Goal: Feedback & Contribution: Leave review/rating

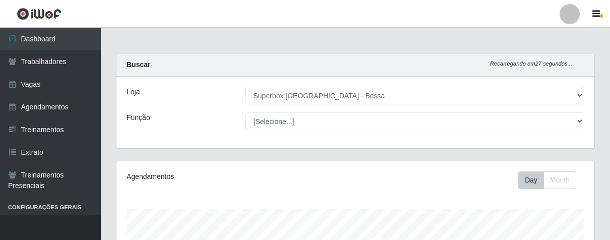
select select "206"
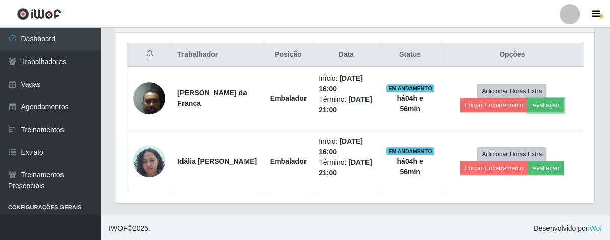
click at [550, 104] on button "Avaliação" at bounding box center [546, 105] width 36 height 14
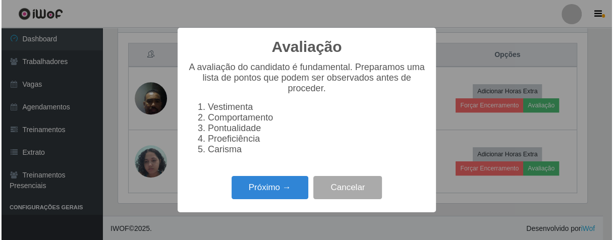
scroll to position [209, 472]
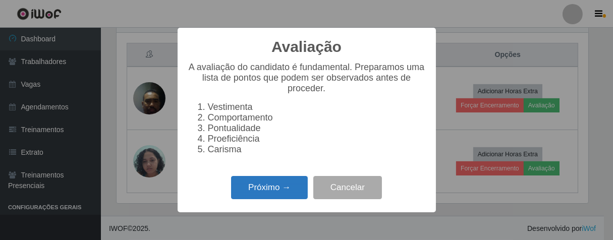
click at [268, 195] on button "Próximo →" at bounding box center [269, 188] width 77 height 24
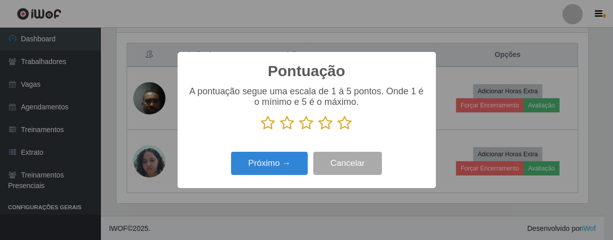
click at [343, 125] on icon at bounding box center [345, 123] width 14 height 15
click at [338, 131] on input "radio" at bounding box center [338, 131] width 0 height 0
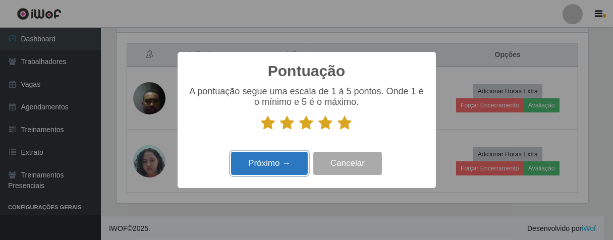
click at [288, 165] on button "Próximo →" at bounding box center [269, 164] width 77 height 24
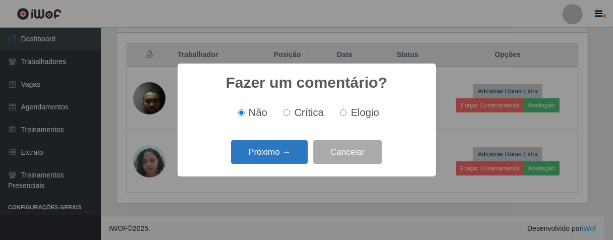
click at [292, 146] on button "Próximo →" at bounding box center [269, 152] width 77 height 24
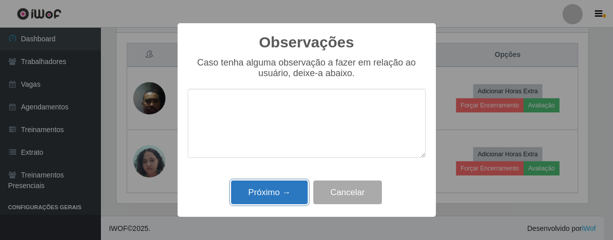
click at [293, 188] on button "Próximo →" at bounding box center [269, 193] width 77 height 24
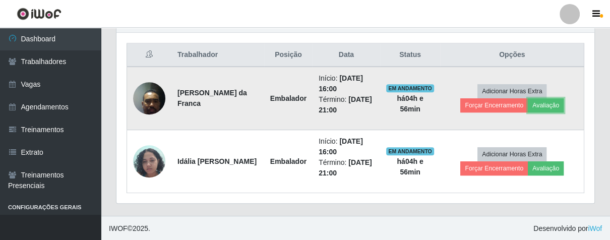
scroll to position [209, 478]
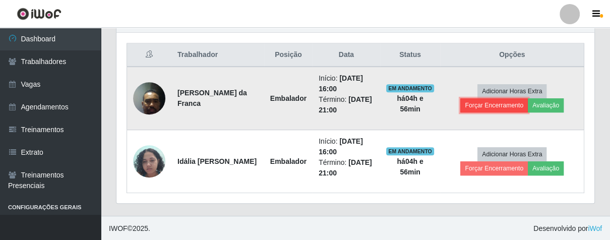
click at [476, 100] on button "Forçar Encerramento" at bounding box center [495, 105] width 68 height 14
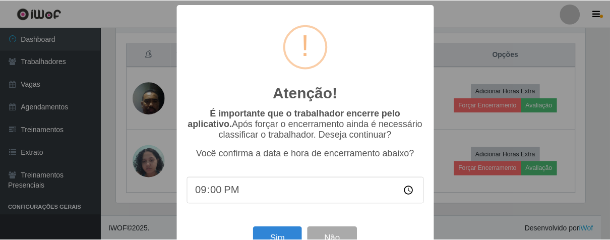
scroll to position [35, 0]
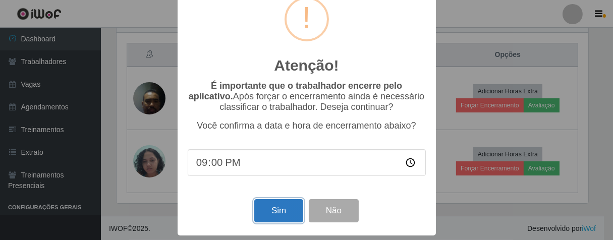
click at [280, 207] on button "Sim" at bounding box center [278, 211] width 49 height 24
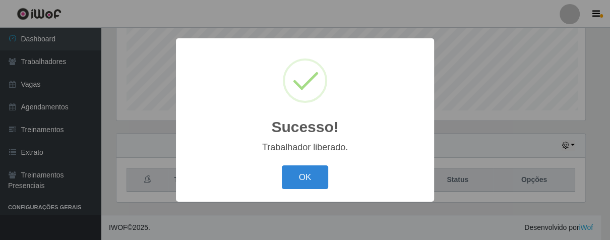
scroll to position [209, 472]
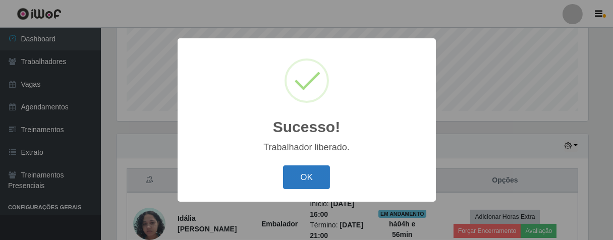
click at [314, 166] on button "OK" at bounding box center [306, 177] width 47 height 24
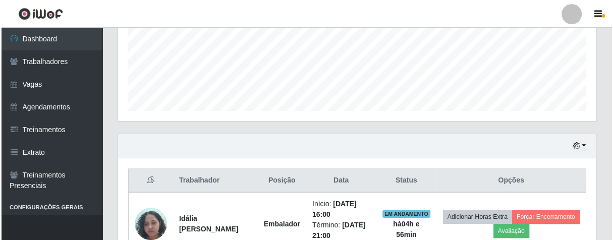
scroll to position [312, 0]
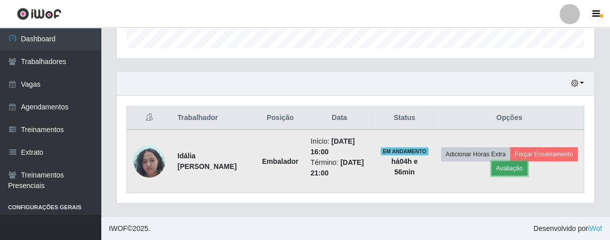
click at [528, 170] on button "Avaliação" at bounding box center [510, 168] width 36 height 14
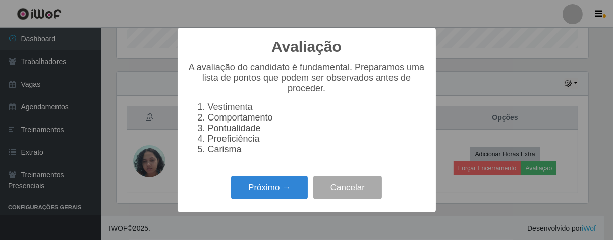
scroll to position [209, 472]
click at [279, 189] on button "Próximo →" at bounding box center [269, 188] width 77 height 24
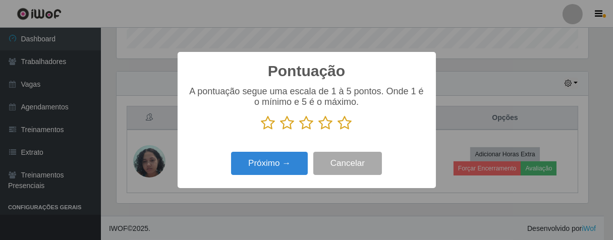
scroll to position [504266, 504004]
drag, startPoint x: 346, startPoint y: 128, endPoint x: 333, endPoint y: 130, distance: 12.9
click at [343, 128] on icon at bounding box center [345, 123] width 14 height 15
click at [338, 131] on input "radio" at bounding box center [338, 131] width 0 height 0
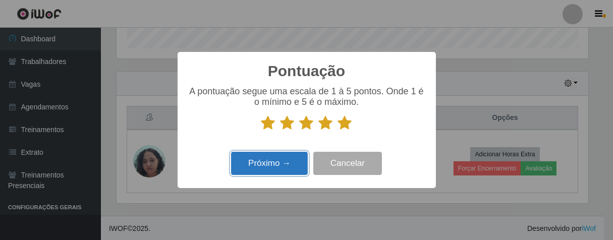
click at [273, 173] on button "Próximo →" at bounding box center [269, 164] width 77 height 24
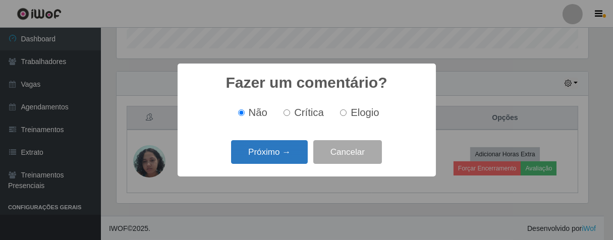
click at [284, 159] on button "Próximo →" at bounding box center [269, 152] width 77 height 24
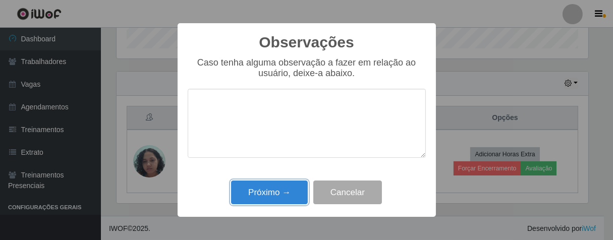
drag, startPoint x: 284, startPoint y: 192, endPoint x: 341, endPoint y: 157, distance: 66.4
click at [284, 192] on button "Próximo →" at bounding box center [269, 193] width 77 height 24
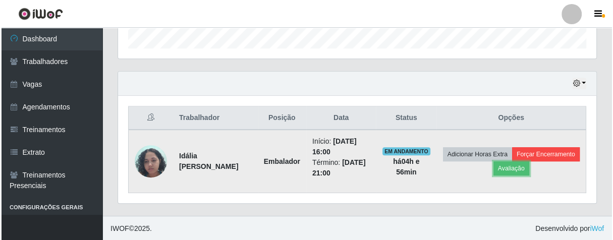
scroll to position [209, 478]
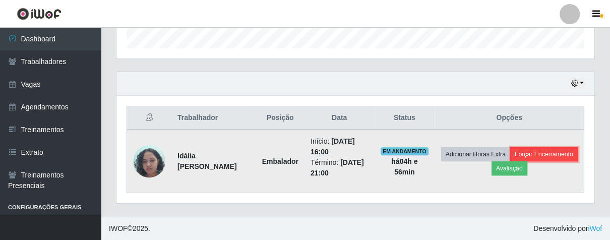
click at [511, 161] on button "Forçar Encerramento" at bounding box center [545, 154] width 68 height 14
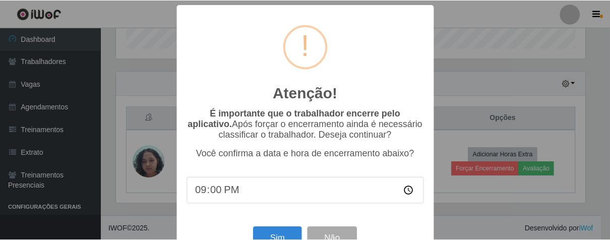
scroll to position [35, 0]
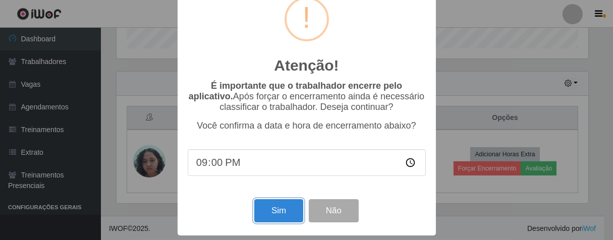
drag, startPoint x: 273, startPoint y: 220, endPoint x: 274, endPoint y: 213, distance: 7.6
click at [274, 218] on button "Sim" at bounding box center [278, 211] width 49 height 24
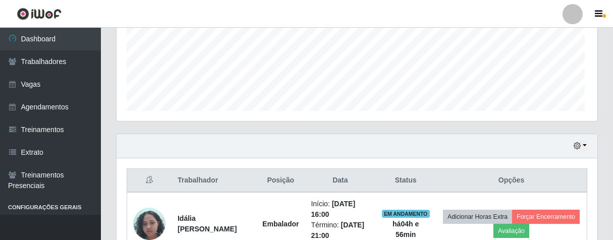
scroll to position [0, 0]
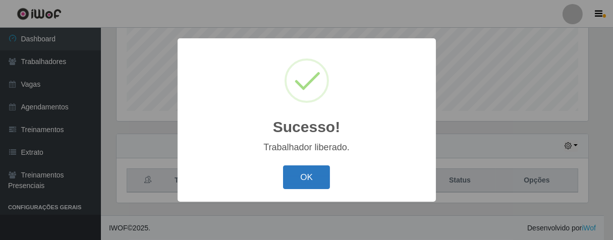
click at [303, 166] on button "OK" at bounding box center [306, 177] width 47 height 24
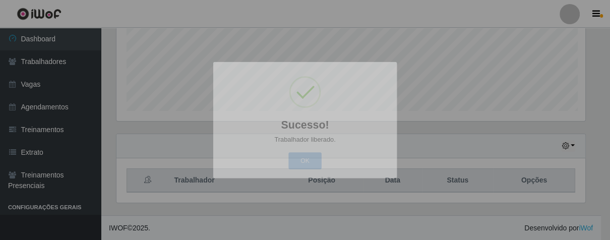
drag, startPoint x: 307, startPoint y: 167, endPoint x: 301, endPoint y: 155, distance: 13.8
click at [307, 168] on table "Trabalhador Posição Data Status Opções" at bounding box center [351, 180] width 449 height 24
